Goal: Use online tool/utility: Utilize a website feature to perform a specific function

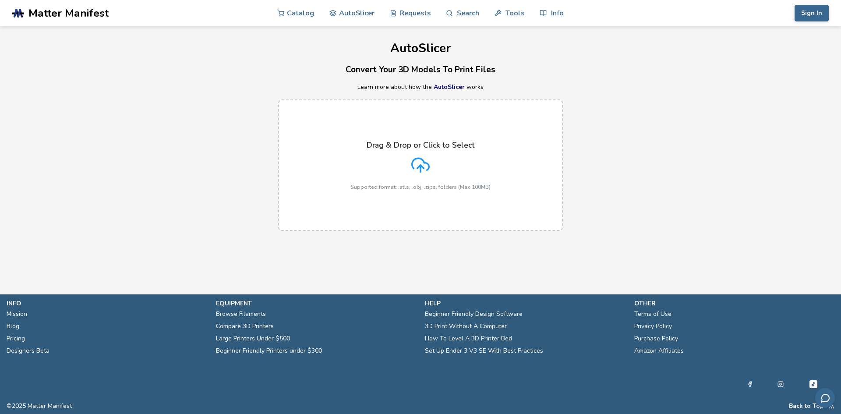
click at [419, 170] on icon at bounding box center [420, 165] width 18 height 18
click at [0, 0] on input "Drag & Drop or Click to Select Supported format: .stls, .obj, .zips, folders (M…" at bounding box center [0, 0] width 0 height 0
click at [412, 177] on div "Drag & Drop or Click to Select Supported format: .stls, .obj, .zips, folders (M…" at bounding box center [421, 166] width 140 height 50
click at [0, 0] on input "Drag & Drop or Click to Select Supported format: .stls, .obj, .zips, folders (M…" at bounding box center [0, 0] width 0 height 0
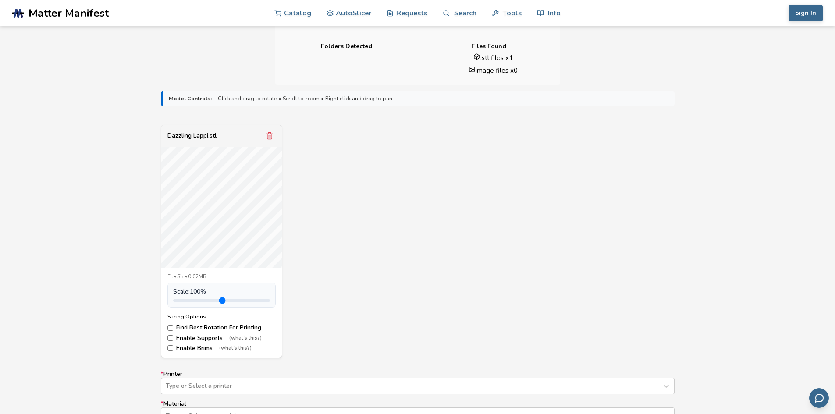
scroll to position [351, 0]
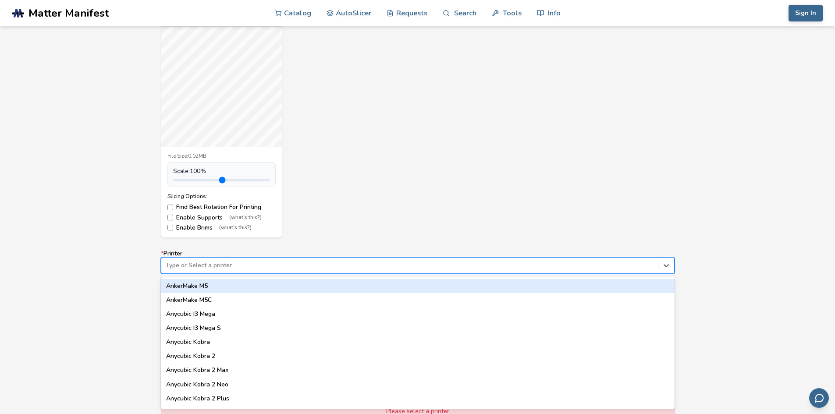
drag, startPoint x: 295, startPoint y: 272, endPoint x: 280, endPoint y: 268, distance: 15.8
click at [294, 272] on div "Type or Select a printer" at bounding box center [418, 265] width 514 height 17
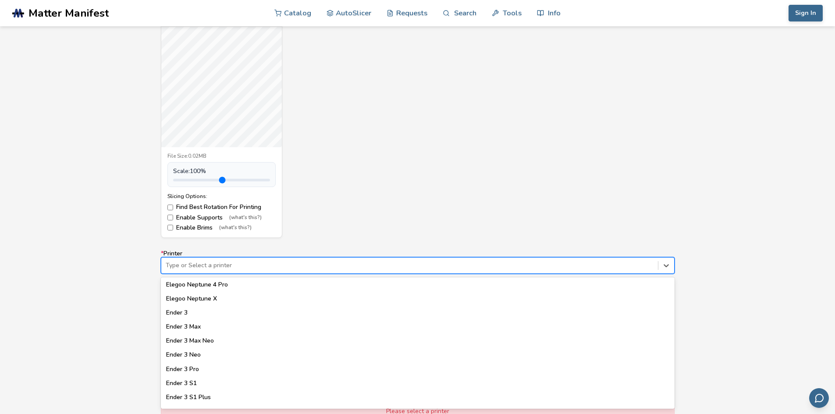
scroll to position [159, 0]
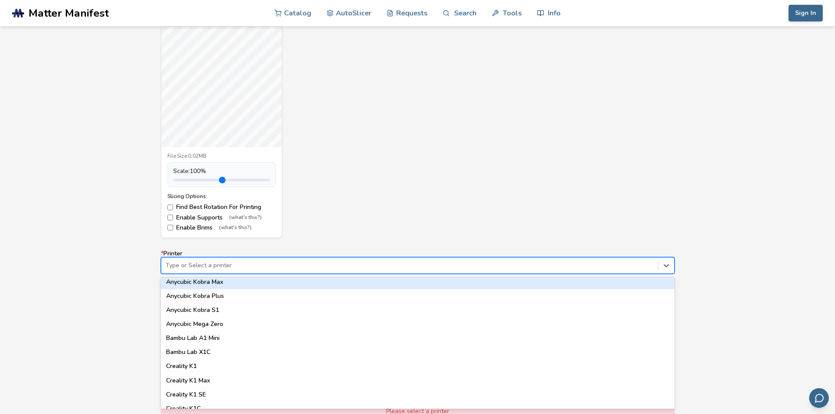
click at [317, 191] on div "Dazzling Lappi.stl File Size: 0.02MB Scale: 100 % Slicing Options: Find Best Ro…" at bounding box center [418, 121] width 514 height 234
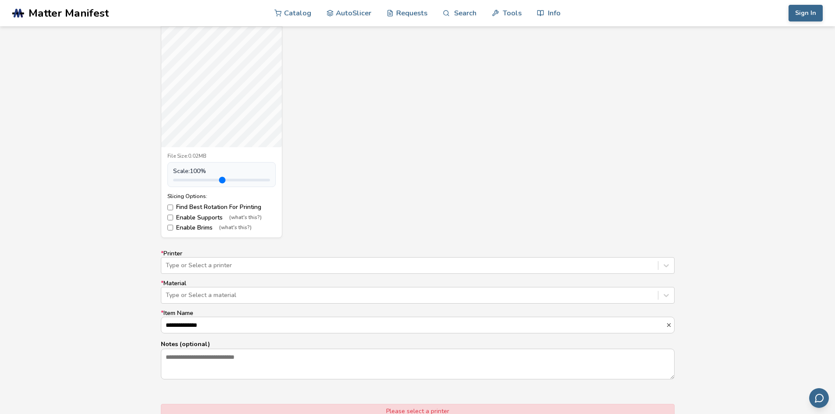
click at [170, 214] on label "Enable Supports (what's this?)" at bounding box center [221, 217] width 108 height 7
click at [224, 227] on span "(what's this?)" at bounding box center [235, 228] width 32 height 6
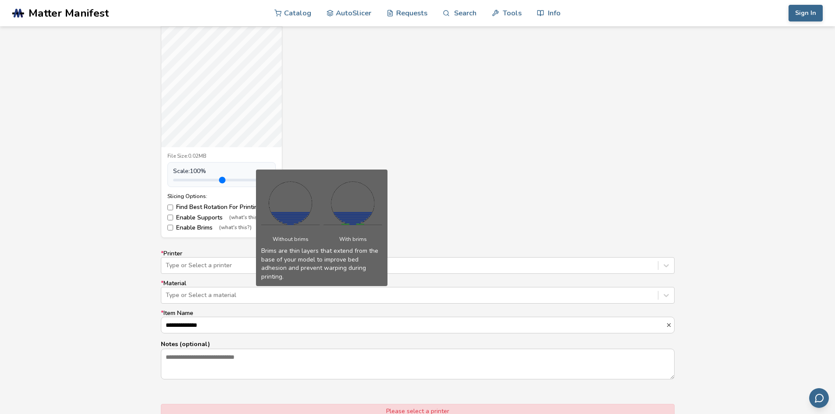
click at [189, 226] on label "Enable Brims (what's this?)" at bounding box center [221, 227] width 108 height 7
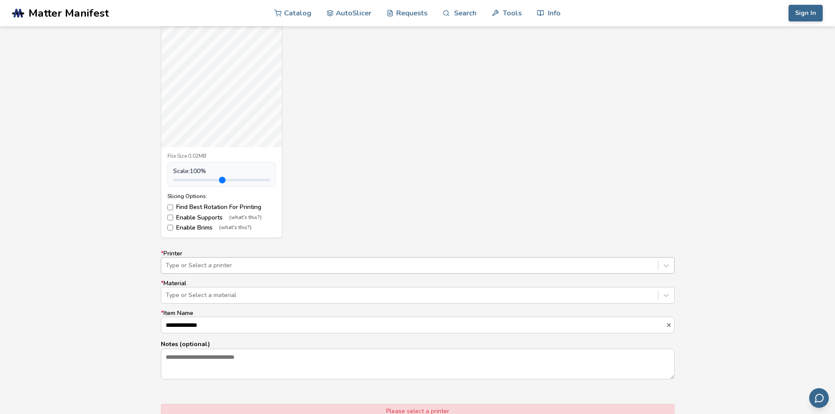
click at [195, 263] on div at bounding box center [410, 265] width 488 height 9
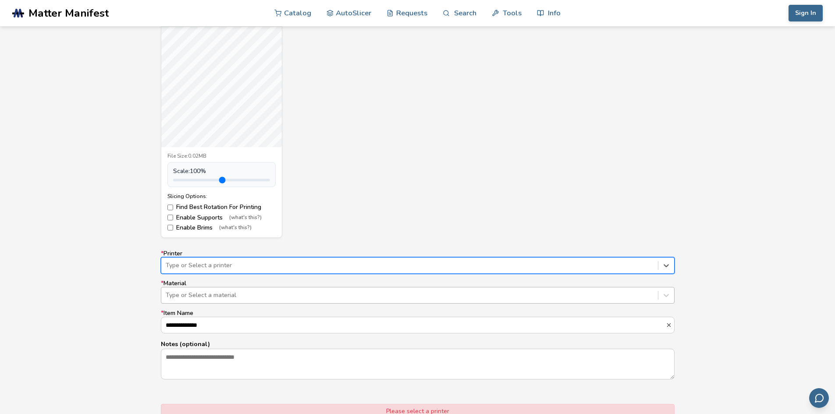
click at [184, 292] on div at bounding box center [410, 295] width 488 height 9
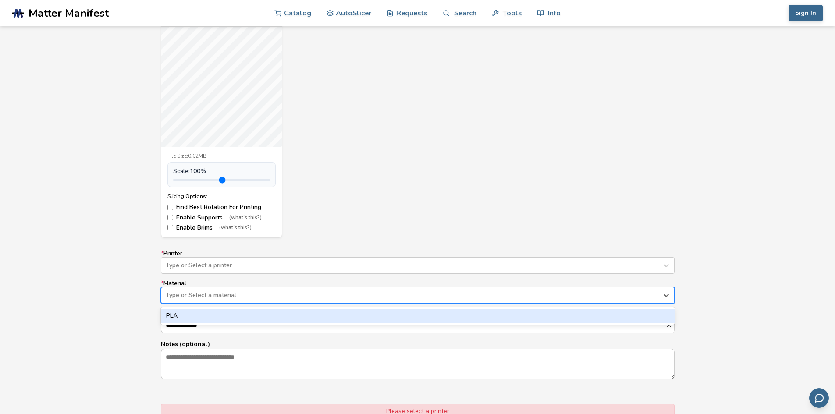
click at [185, 311] on div "PLA" at bounding box center [418, 316] width 514 height 14
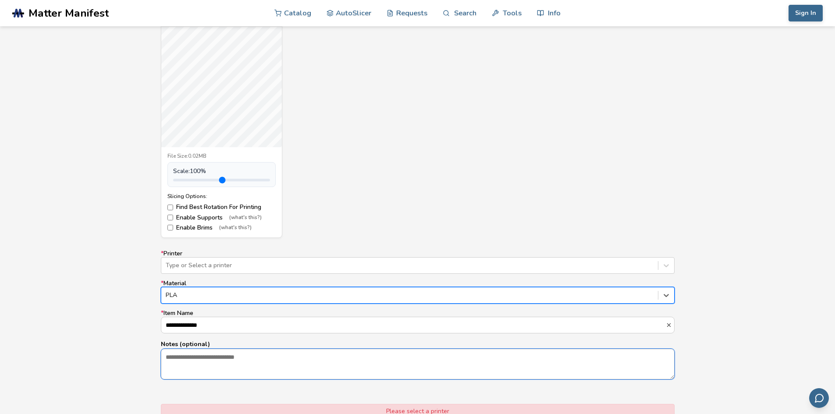
click at [195, 358] on textarea "Notes (optional)" at bounding box center [417, 364] width 513 height 30
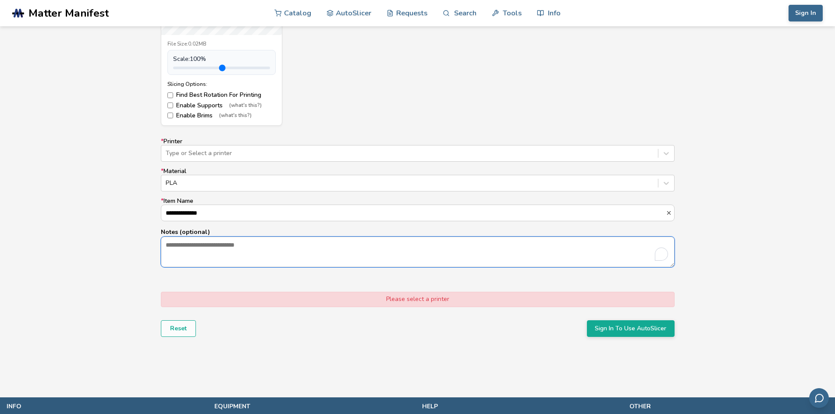
scroll to position [482, 0]
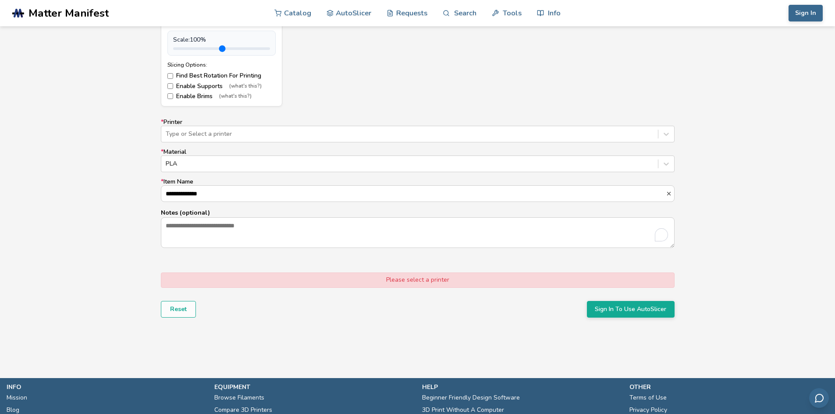
click at [200, 144] on div "**********" at bounding box center [418, 184] width 514 height 130
click at [203, 137] on div at bounding box center [410, 134] width 488 height 9
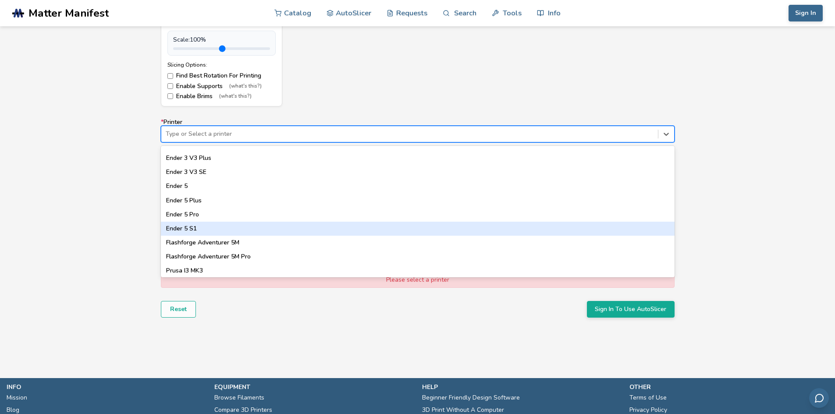
scroll to position [772, 0]
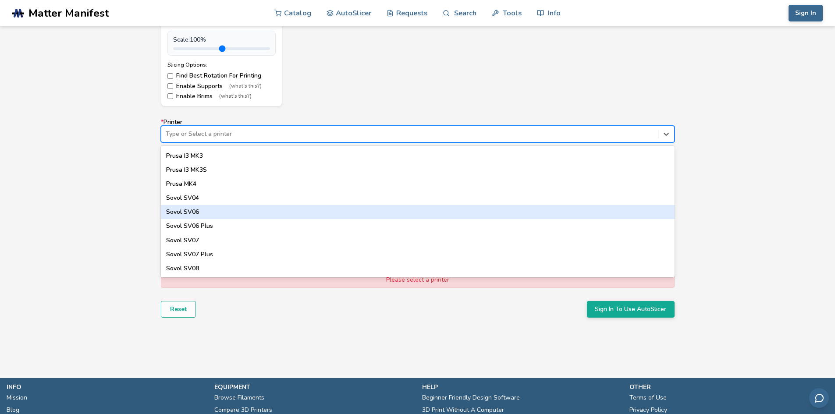
click at [231, 200] on div "Sovol SV04" at bounding box center [418, 198] width 514 height 14
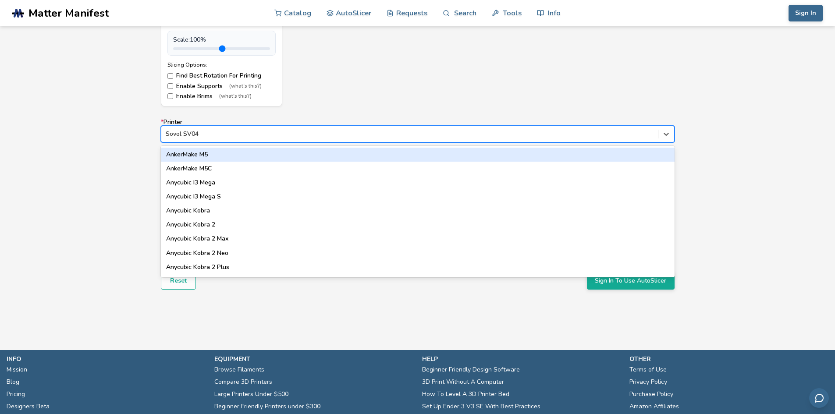
click at [229, 139] on div "Sovol SV04" at bounding box center [409, 134] width 496 height 12
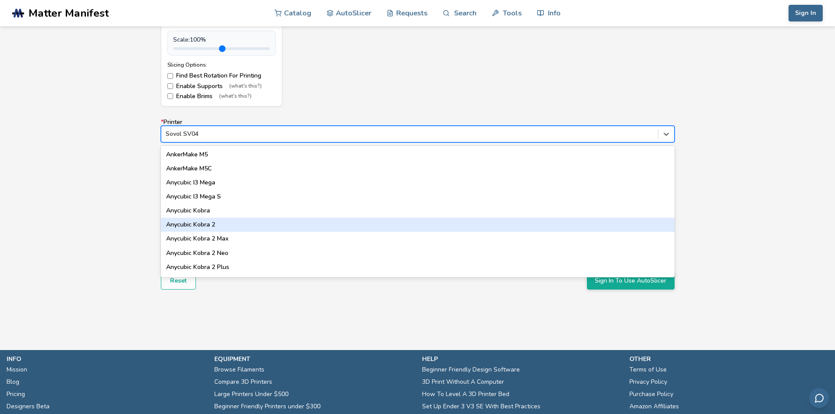
click at [217, 218] on div "Anycubic Kobra 2" at bounding box center [418, 225] width 514 height 14
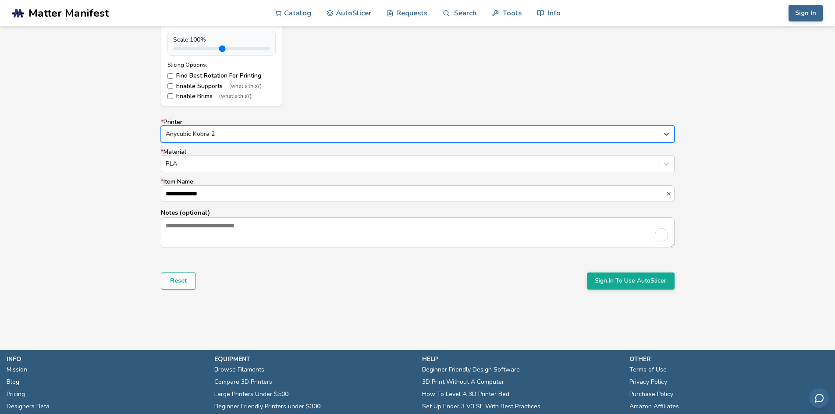
drag, startPoint x: 612, startPoint y: 259, endPoint x: 614, endPoint y: 267, distance: 8.3
click at [613, 264] on form "**********" at bounding box center [418, 64] width 526 height 463
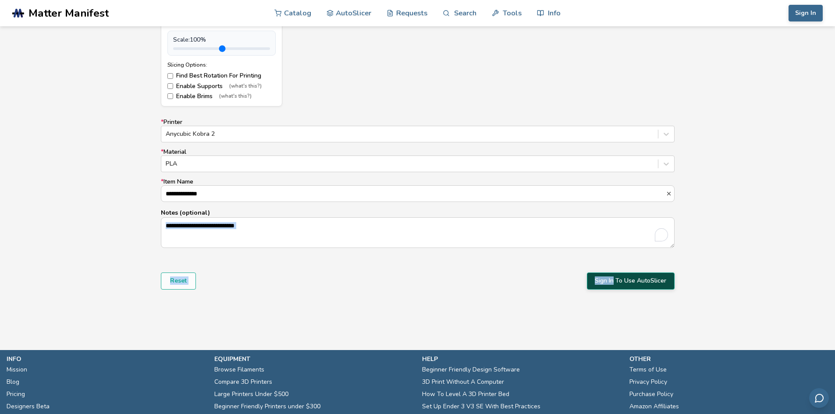
click at [618, 279] on button "Sign In To Use AutoSlicer" at bounding box center [631, 281] width 88 height 17
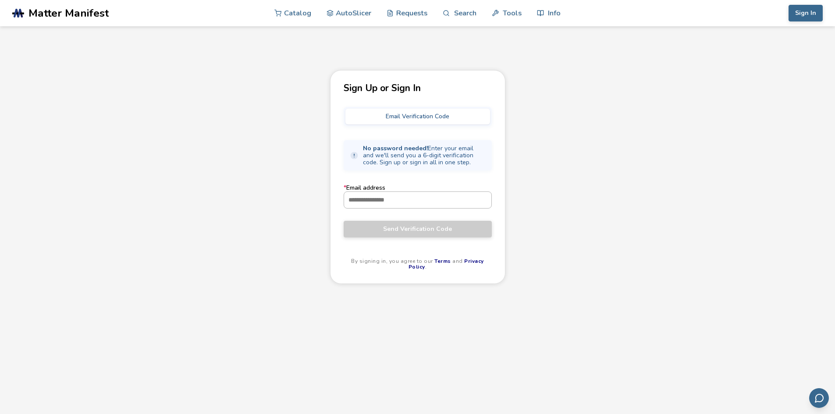
click at [392, 206] on input "* Email address" at bounding box center [417, 200] width 147 height 16
type input "**********"
click at [344, 221] on button "Send Verification Code" at bounding box center [418, 229] width 148 height 17
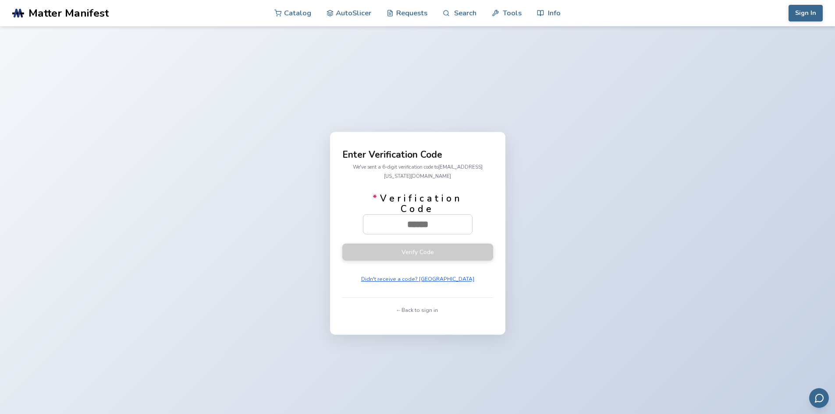
paste input "******"
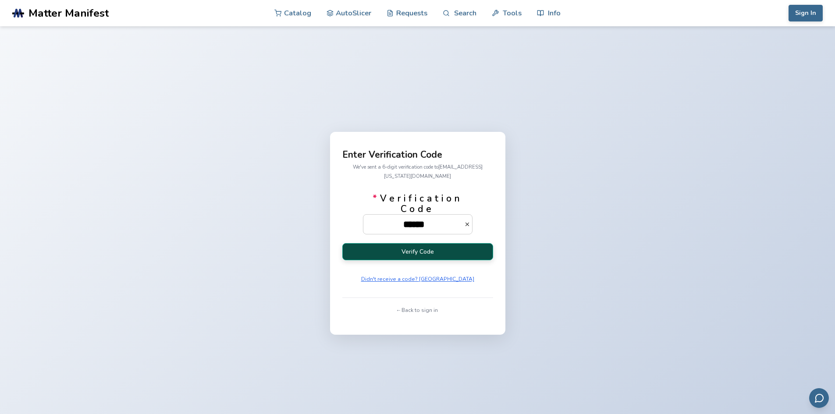
type input "******"
click at [420, 243] on button "Verify Code" at bounding box center [417, 251] width 151 height 17
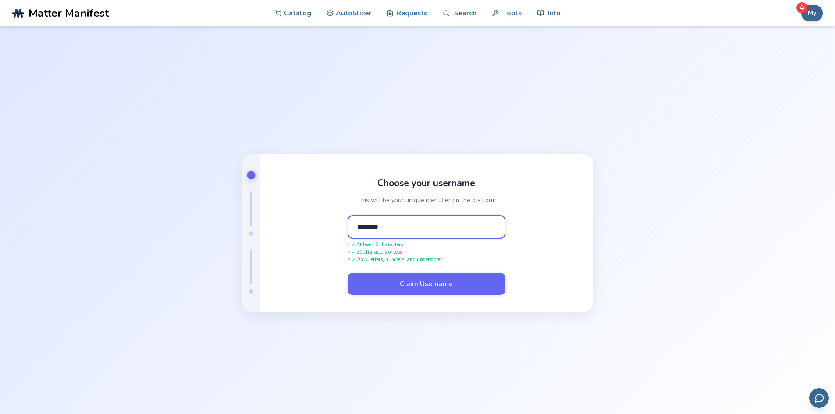
type input "********"
click at [347, 273] on button "Claim Username" at bounding box center [426, 284] width 158 height 22
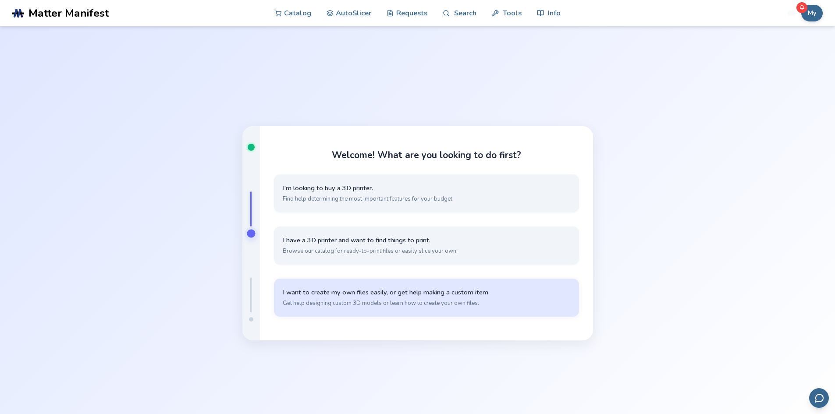
click at [446, 310] on button "I want to create my own files easily, or get help making a custom item Get help…" at bounding box center [426, 298] width 305 height 38
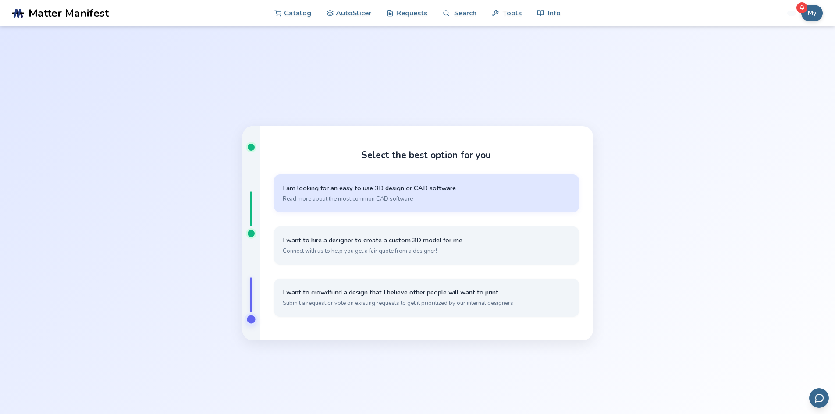
click at [362, 201] on span "Read more about the most common CAD software" at bounding box center [426, 199] width 287 height 8
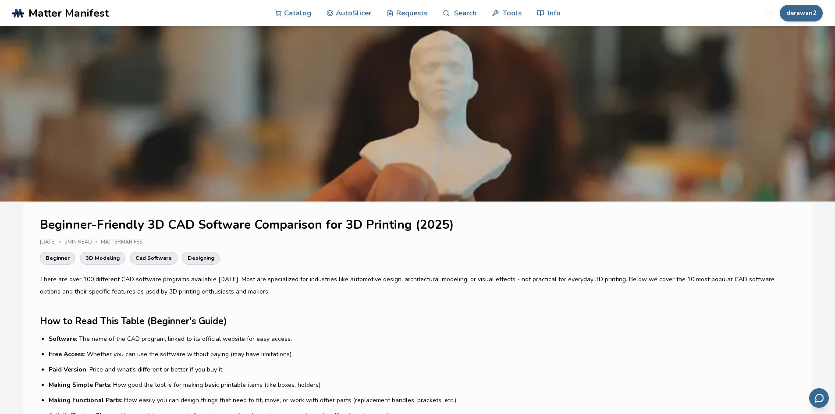
click at [66, 21] on link ".cls-1, .cls-2, .cls-3 { stroke-width: 0px; } .cls-2 { fill: #1d1e56; } .cls-3 …" at bounding box center [110, 13] width 196 height 26
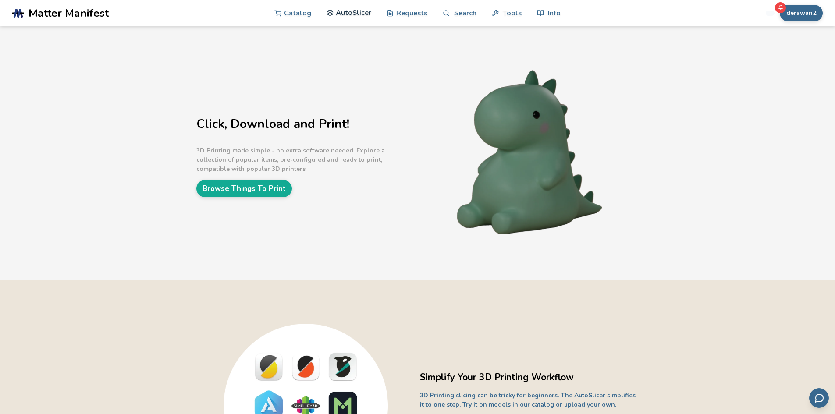
click at [338, 19] on link "AutoSlicer" at bounding box center [348, 13] width 45 height 26
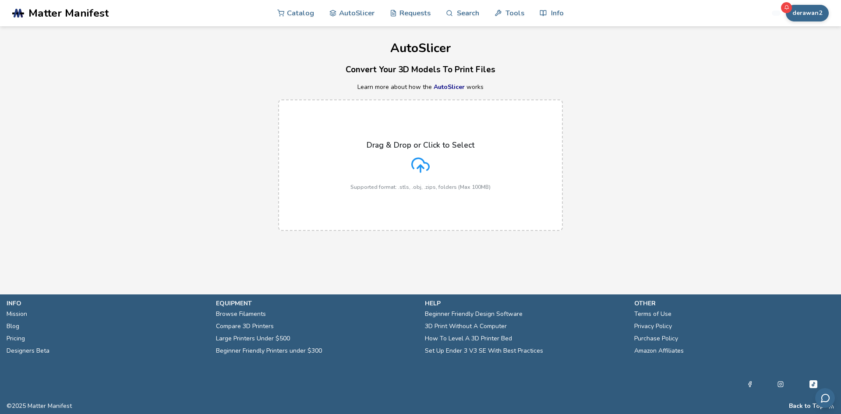
click at [377, 171] on div "Drag & Drop or Click to Select Supported format: .stls, .obj, .zips, folders (M…" at bounding box center [421, 166] width 140 height 50
click at [0, 0] on input "Drag & Drop or Click to Select Supported format: .stls, .obj, .zips, folders (M…" at bounding box center [0, 0] width 0 height 0
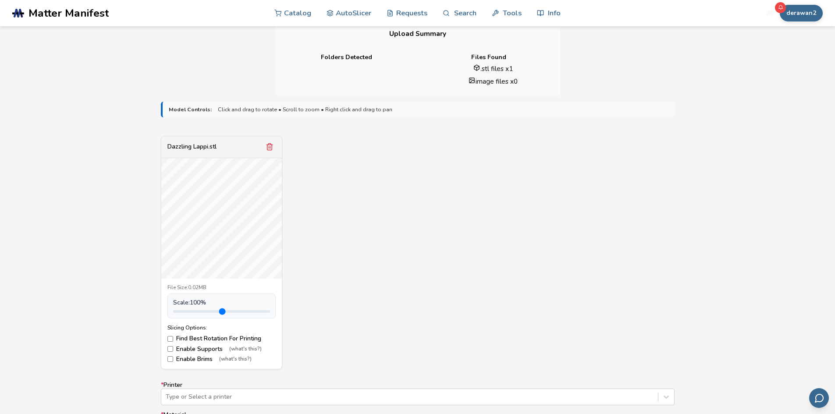
scroll to position [394, 0]
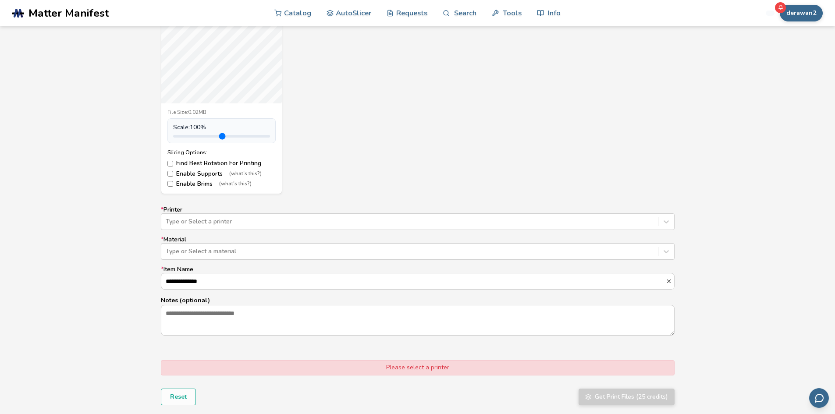
click at [196, 177] on label "Enable Supports (what's this?)" at bounding box center [221, 173] width 108 height 7
drag, startPoint x: 195, startPoint y: 180, endPoint x: 195, endPoint y: 197, distance: 17.5
click at [195, 181] on label "Enable Brims (what's this?)" at bounding box center [221, 184] width 108 height 7
click at [195, 216] on div "Type or Select a printer" at bounding box center [409, 222] width 496 height 12
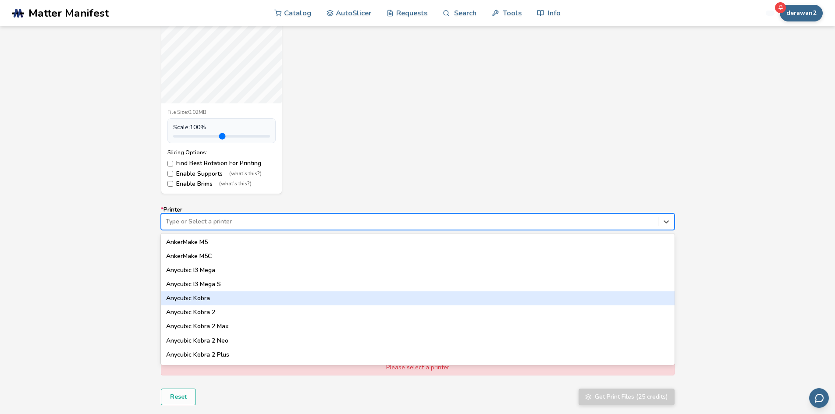
click at [197, 296] on div "Anycubic Kobra" at bounding box center [418, 298] width 514 height 14
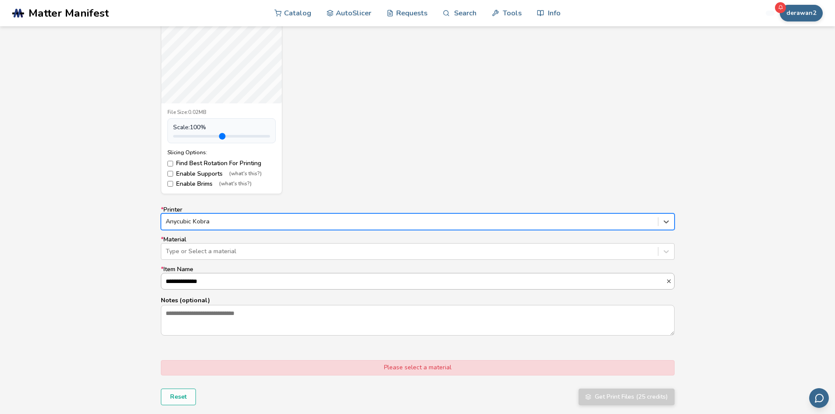
drag, startPoint x: 200, startPoint y: 276, endPoint x: 203, endPoint y: 257, distance: 19.5
click at [201, 276] on input "**********" at bounding box center [413, 281] width 504 height 16
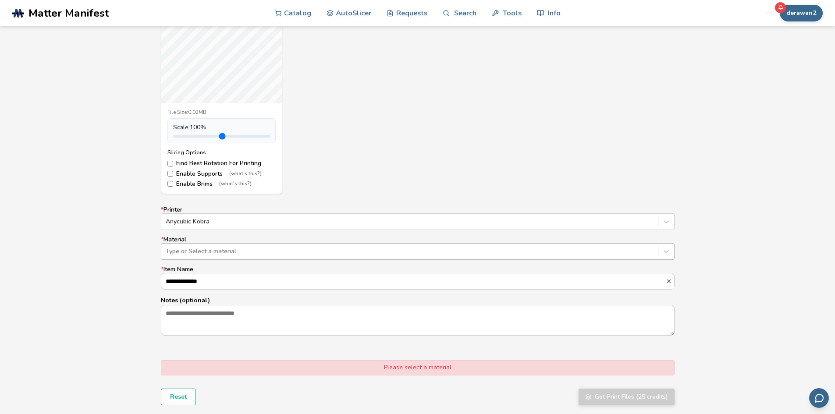
drag, startPoint x: 380, startPoint y: 348, endPoint x: 216, endPoint y: 251, distance: 190.6
click at [380, 348] on form "**********" at bounding box center [418, 165] width 526 height 491
click at [191, 230] on div "**********" at bounding box center [418, 271] width 514 height 130
click at [193, 255] on div at bounding box center [410, 251] width 488 height 9
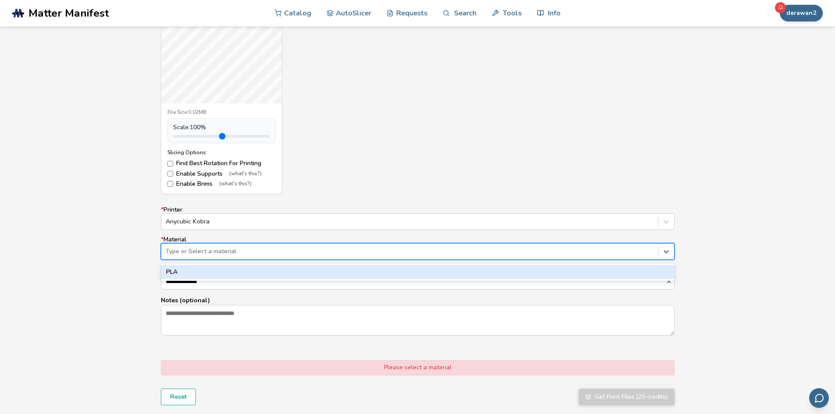
click at [208, 269] on div "PLA" at bounding box center [418, 272] width 514 height 14
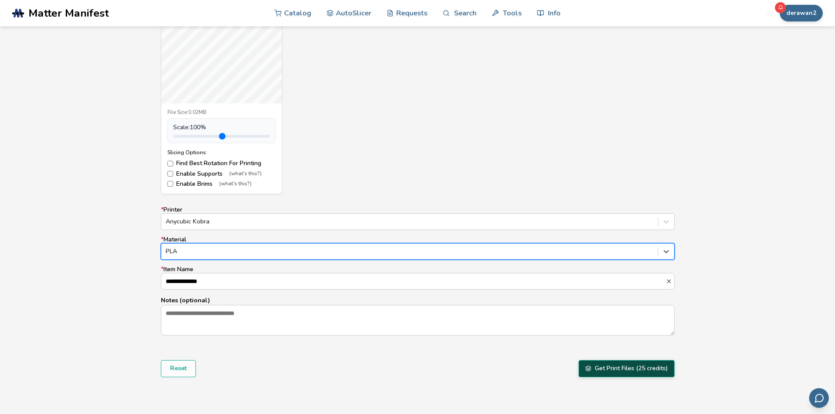
click at [596, 373] on button "Get Print Files (25 credits)" at bounding box center [626, 368] width 96 height 17
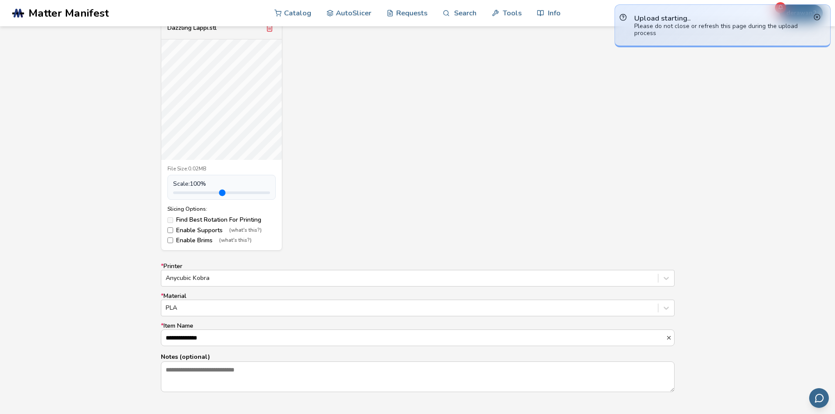
scroll to position [219, 0]
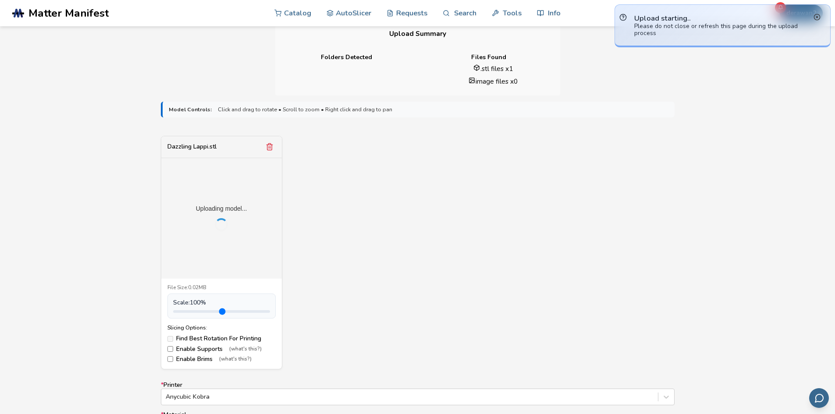
click at [817, 19] on icon at bounding box center [816, 17] width 7 height 7
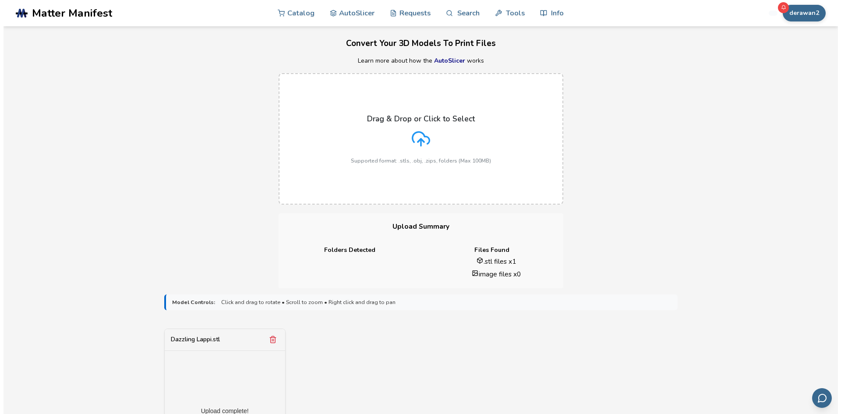
scroll to position [0, 0]
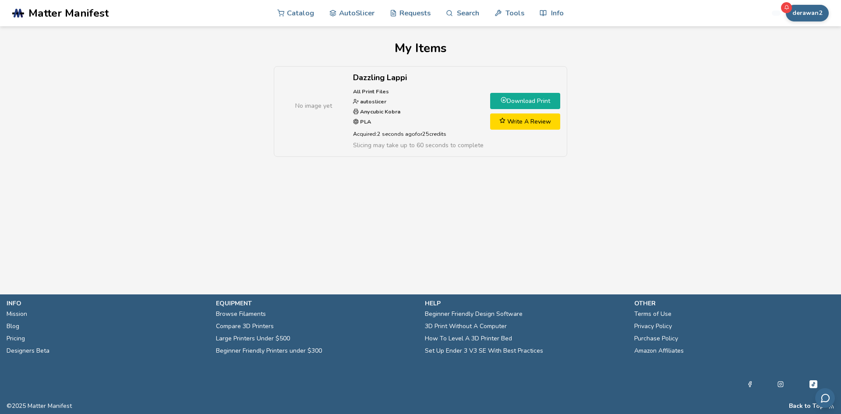
click at [519, 106] on link "Download Print" at bounding box center [525, 101] width 70 height 16
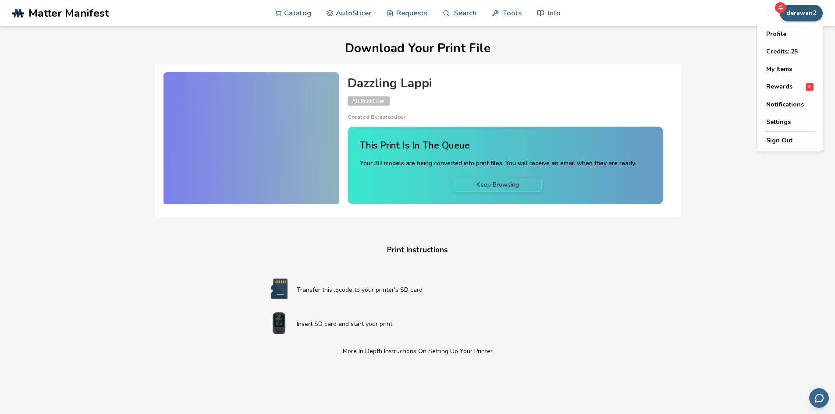
click at [794, 11] on button "derawan2" at bounding box center [801, 13] width 43 height 17
click at [506, 112] on div "Dazzling Lappi All Print Files Created By: autoslicer" at bounding box center [504, 99] width 315 height 44
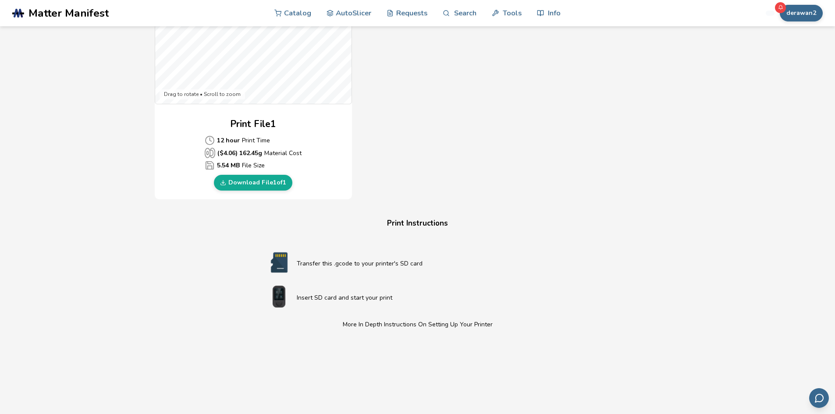
scroll to position [408, 0]
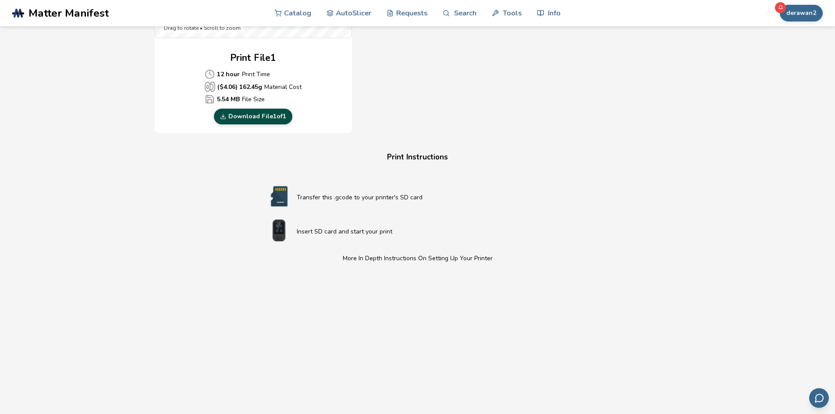
click at [250, 115] on link "Download File 1 of 1" at bounding box center [253, 117] width 78 height 16
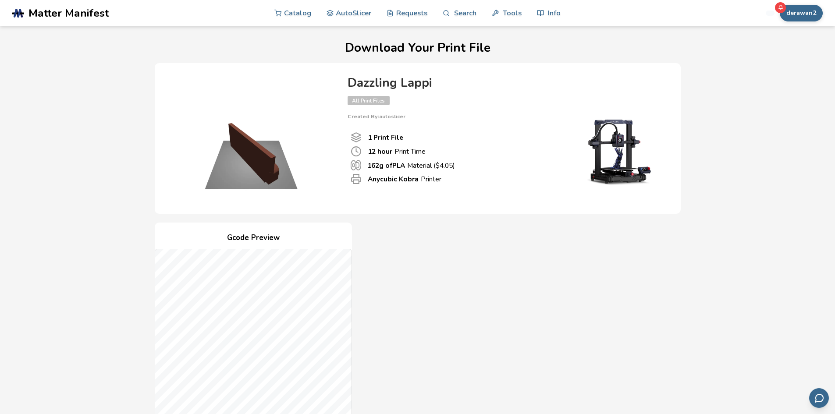
scroll to position [0, 0]
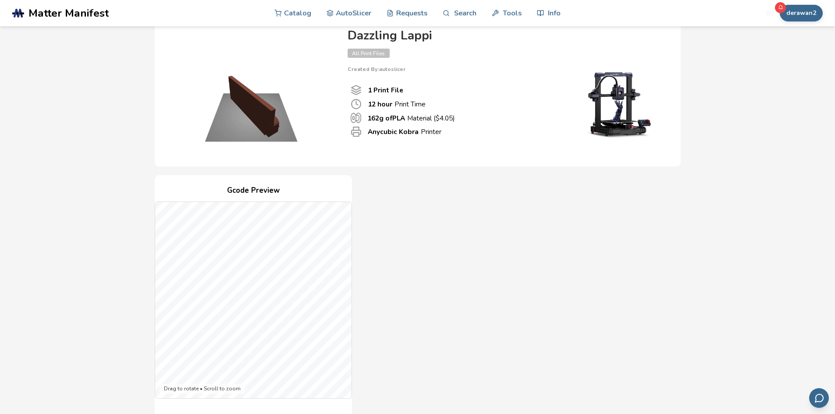
scroll to position [44, 0]
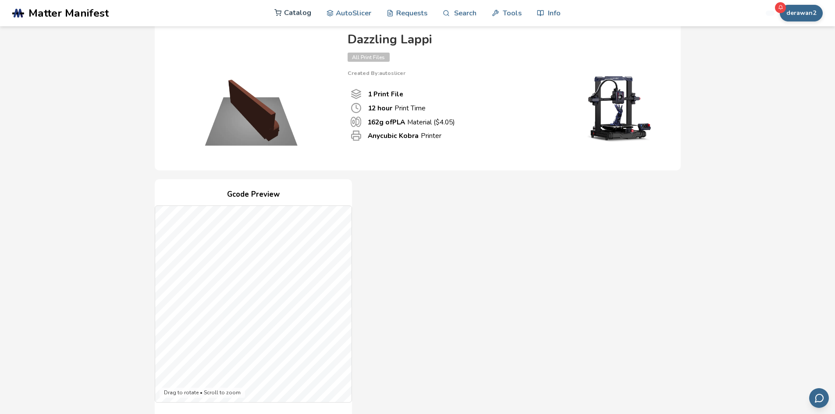
click at [305, 12] on link "Catalog" at bounding box center [292, 13] width 37 height 26
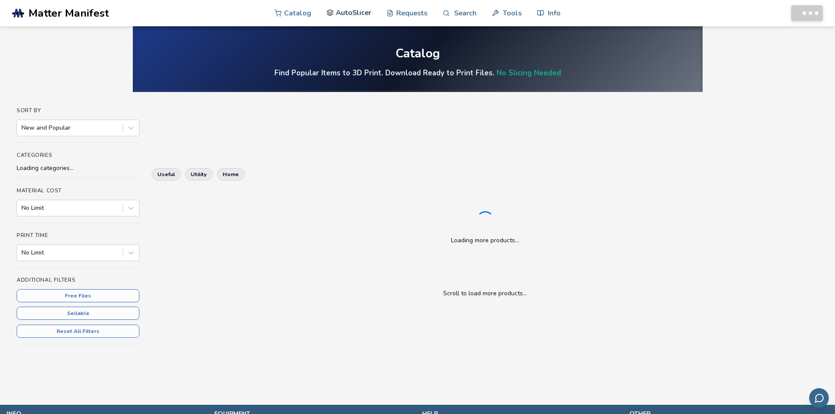
click at [362, 12] on link "AutoSlicer" at bounding box center [348, 13] width 45 height 26
